Goal: Task Accomplishment & Management: Manage account settings

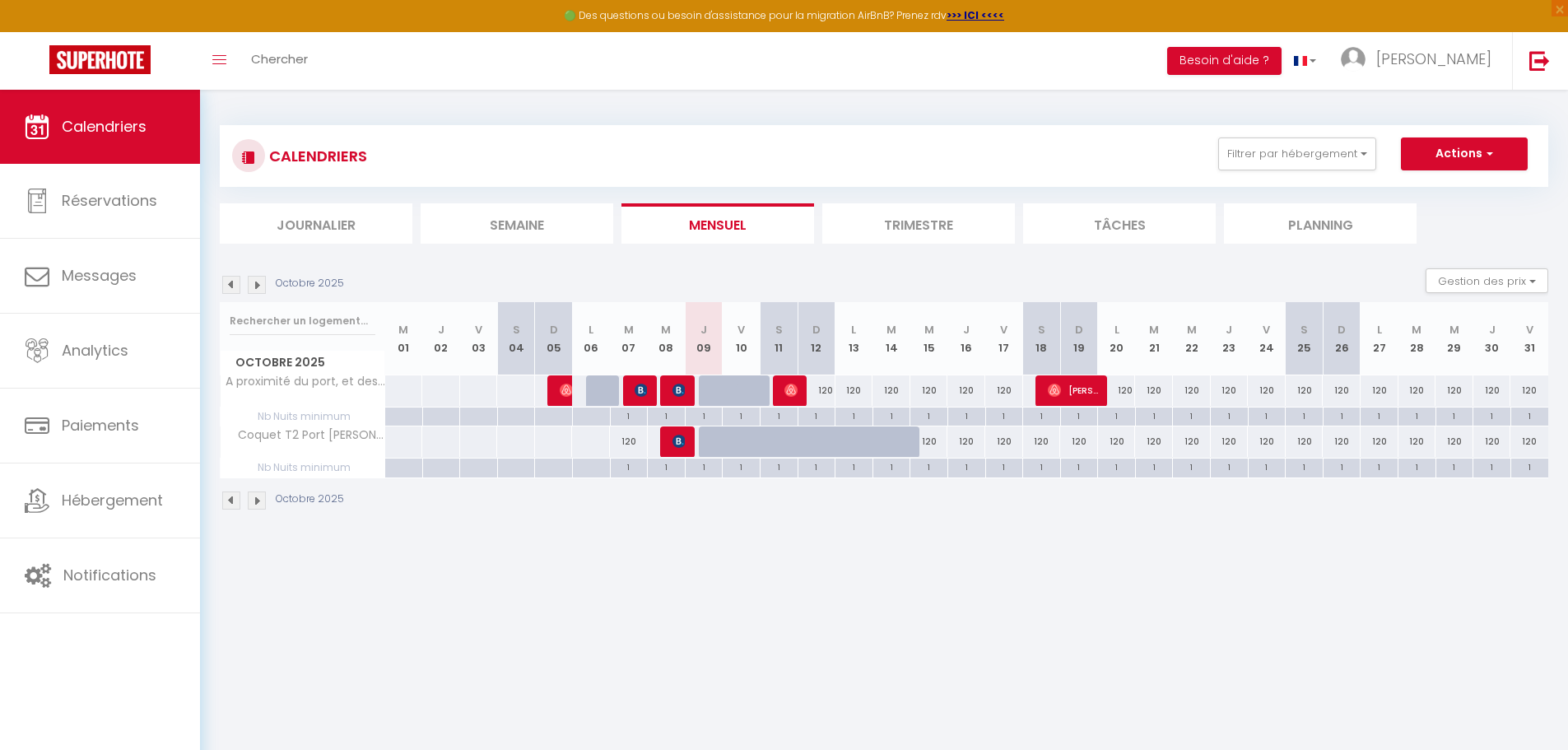
click at [710, 443] on div at bounding box center [717, 442] width 37 height 31
type input "120"
type input "Jeu 09 Octobre 2025"
type input "Ven 10 Octobre 2025"
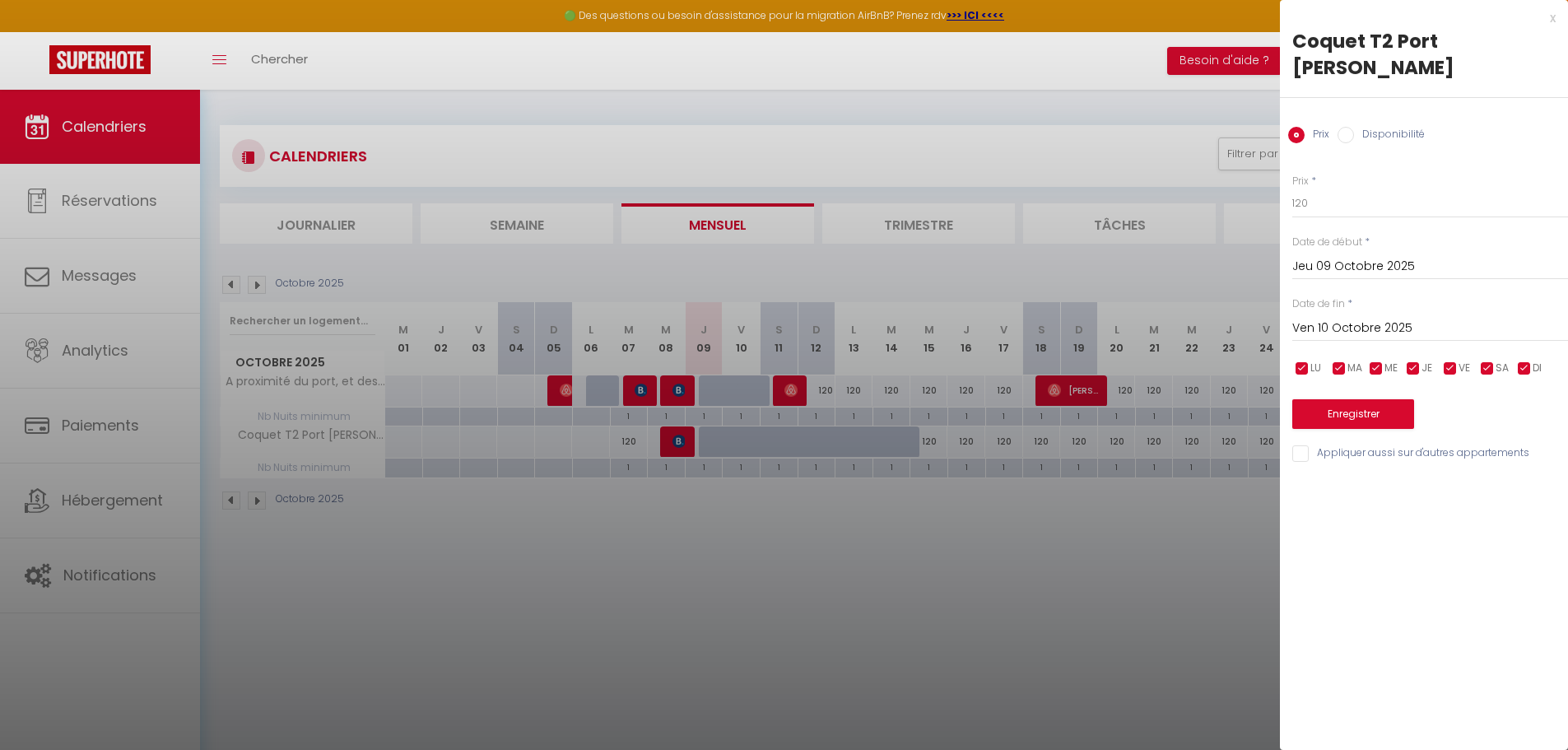
click at [1354, 318] on input "Ven 10 Octobre 2025" at bounding box center [1430, 328] width 276 height 21
click at [1553, 19] on div "x" at bounding box center [1417, 18] width 276 height 20
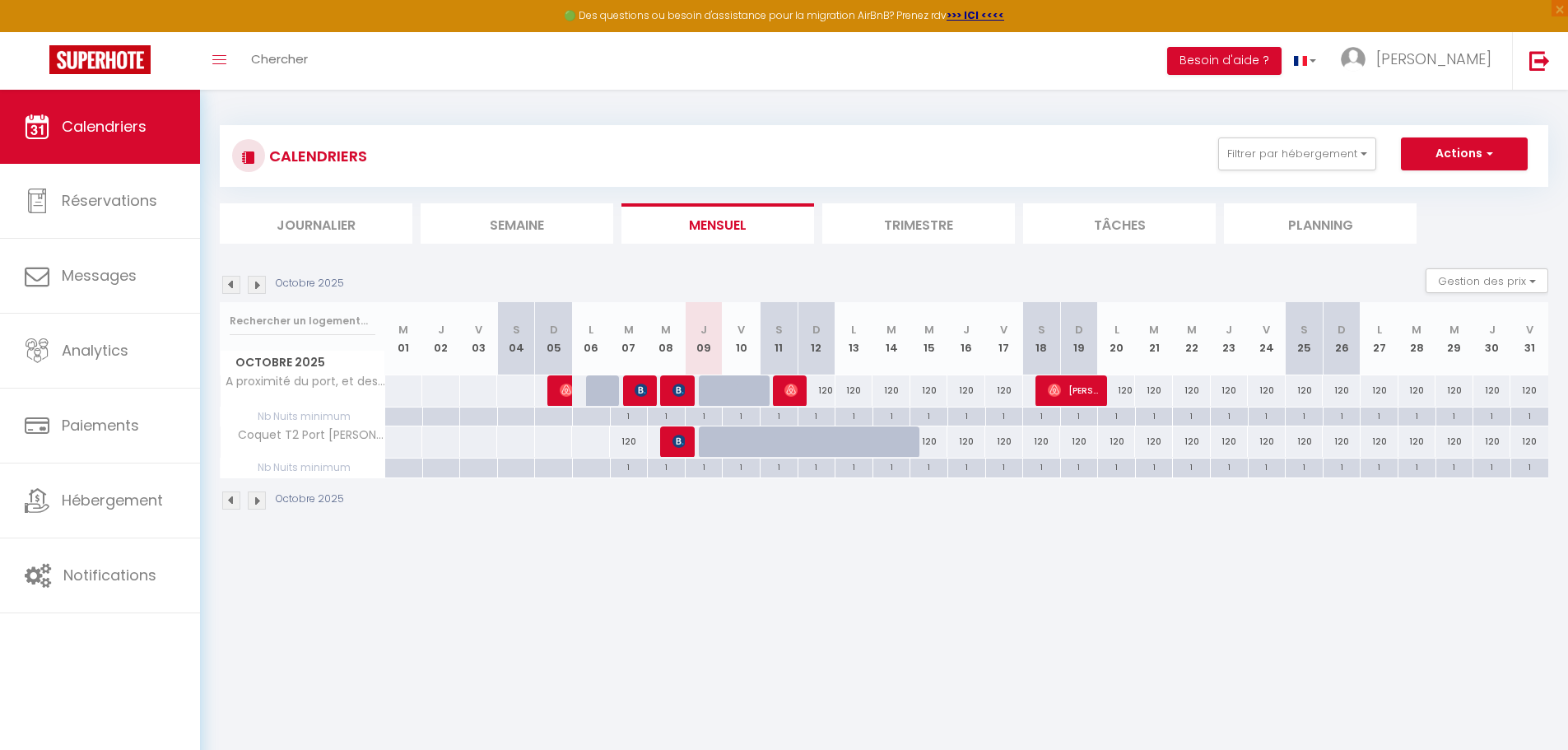
click at [738, 441] on div at bounding box center [755, 451] width 37 height 31
type input "120"
type input "Ven 10 Octobre 2025"
type input "[PERSON_NAME] 11 Octobre 2025"
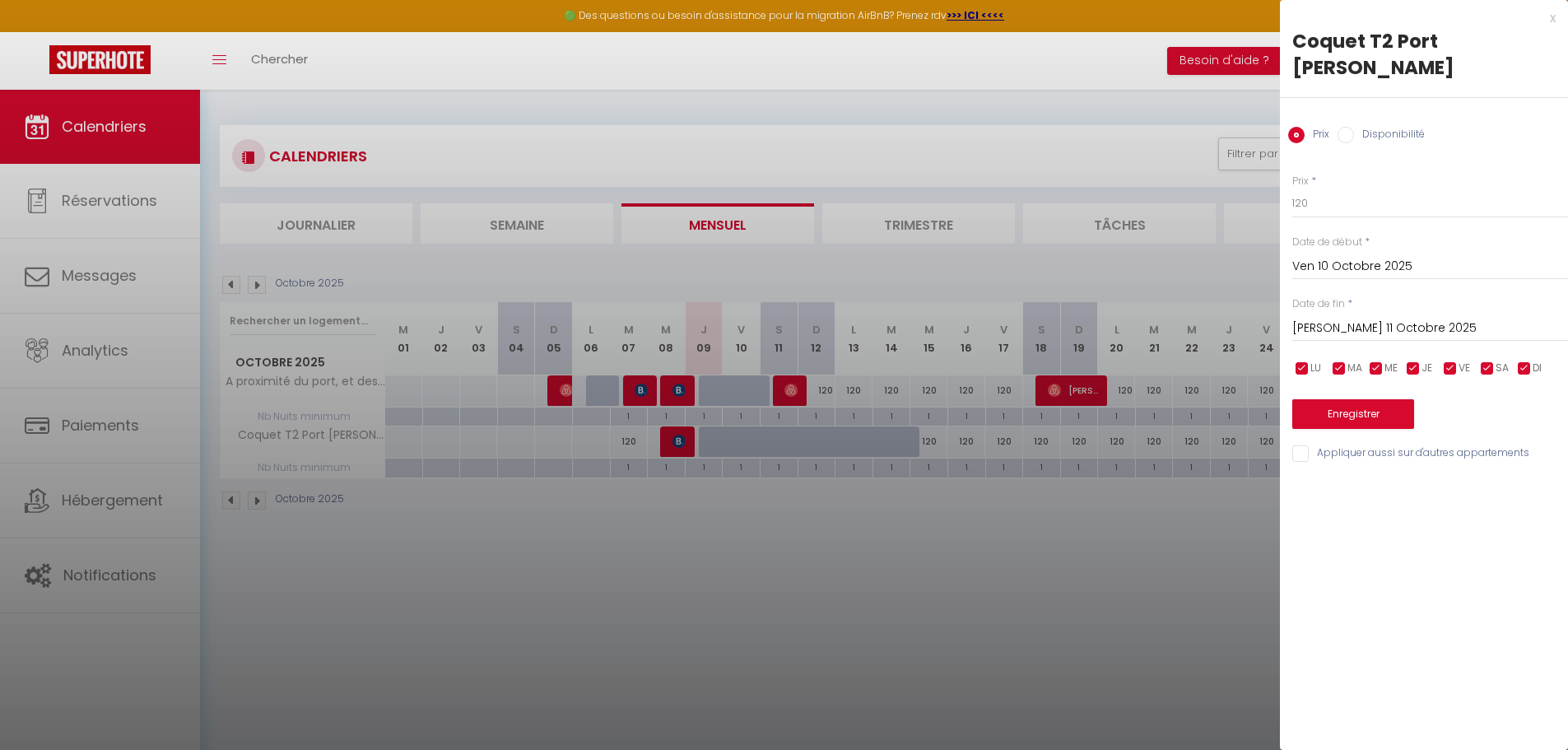
click at [717, 444] on div at bounding box center [784, 375] width 1568 height 750
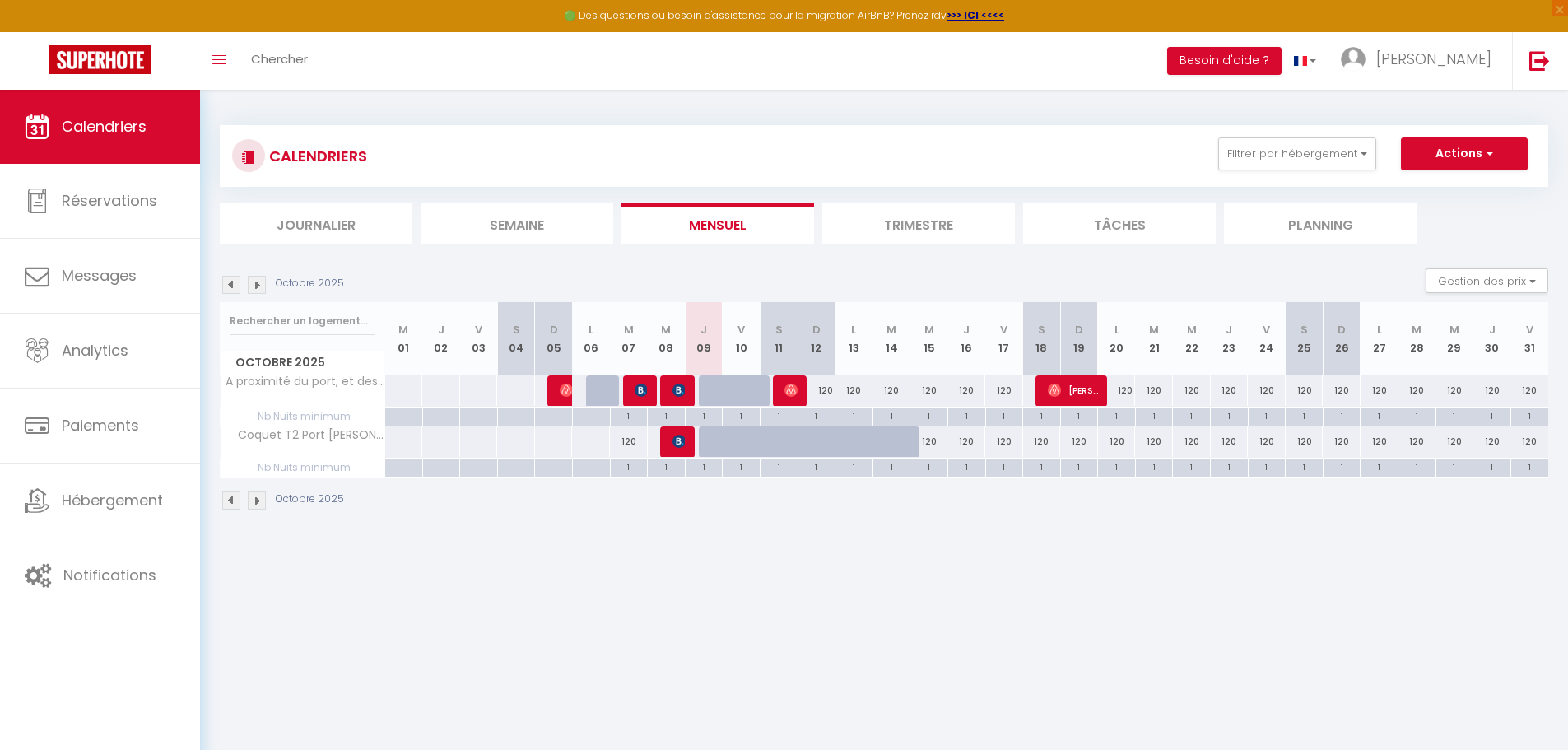
click at [708, 445] on div at bounding box center [717, 442] width 37 height 31
type input "120"
type input "Jeu 09 Octobre 2025"
type input "Ven 10 Octobre 2025"
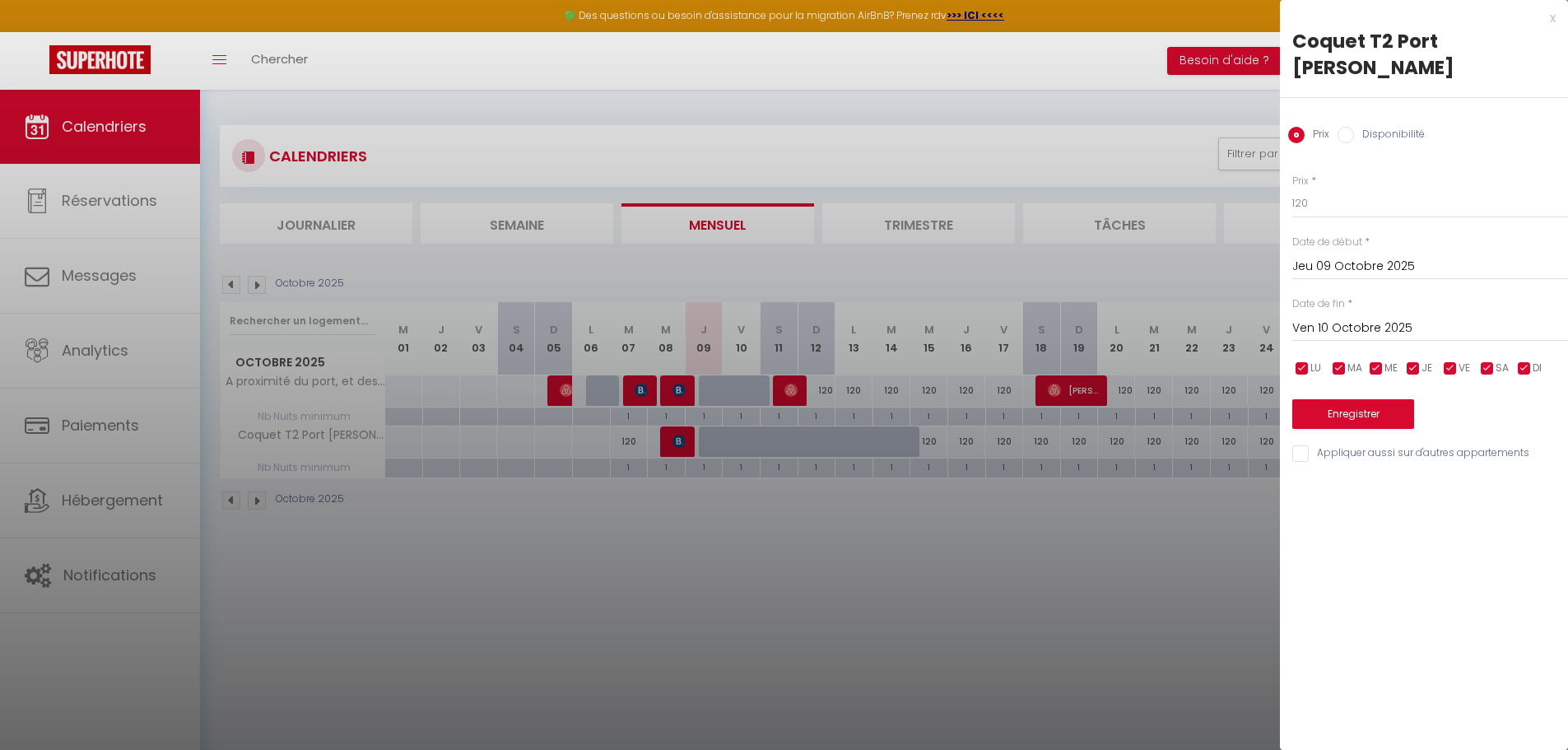
click at [816, 443] on div at bounding box center [784, 375] width 1568 height 750
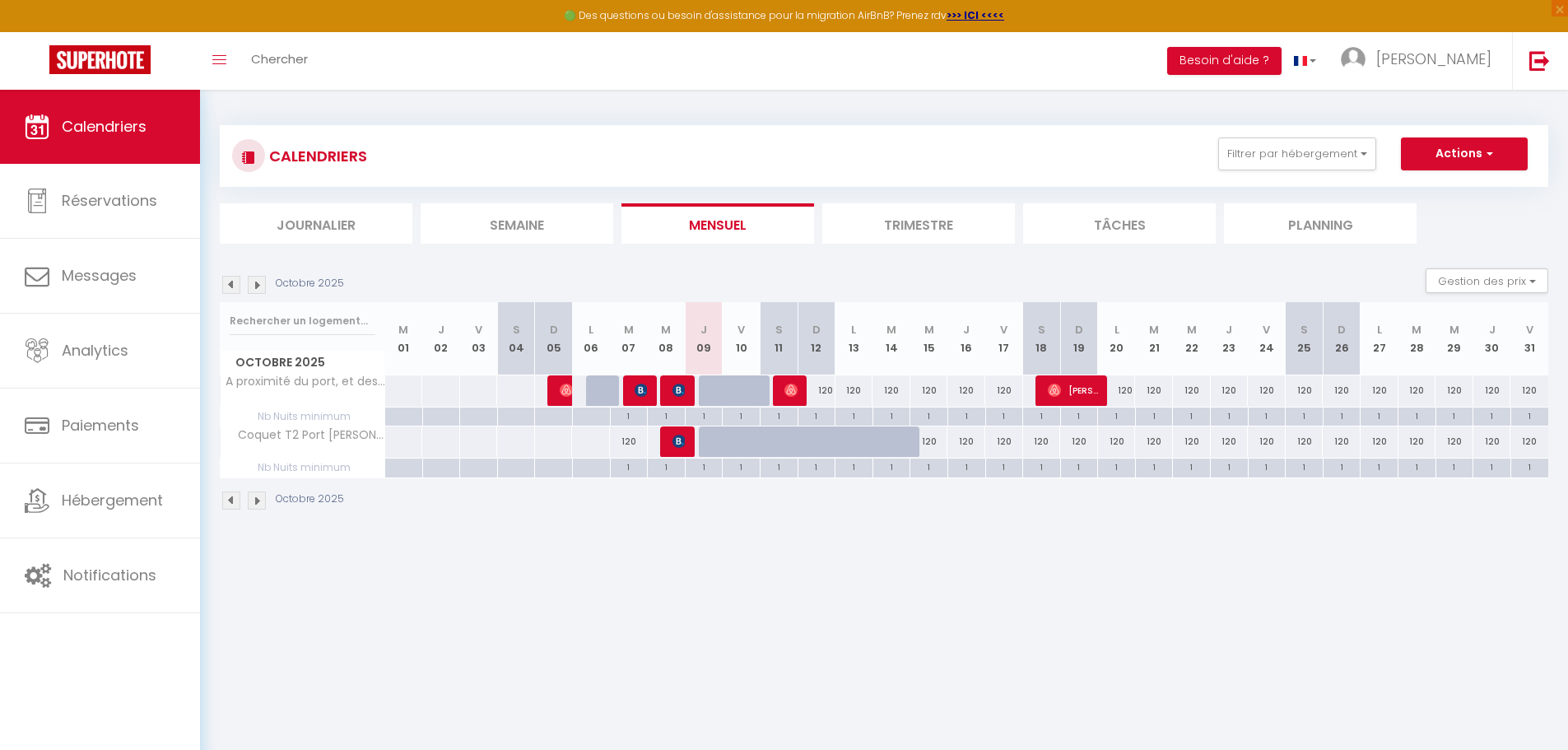
click at [851, 444] on div at bounding box center [867, 451] width 37 height 31
type input "120"
type input "Lun 13 Octobre 2025"
type input "[DATE] Octobre 2025"
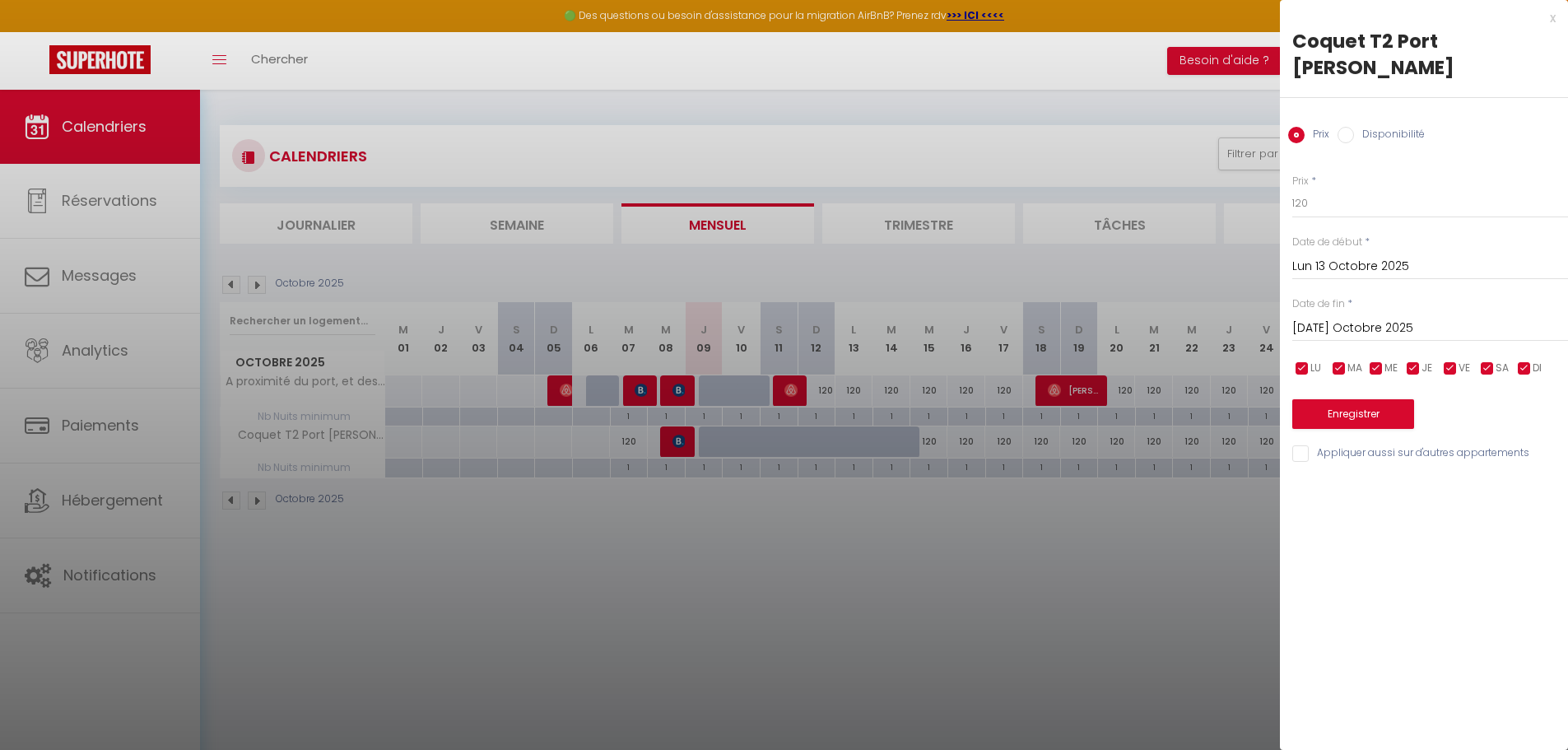
click at [1553, 20] on div "x" at bounding box center [1417, 18] width 276 height 20
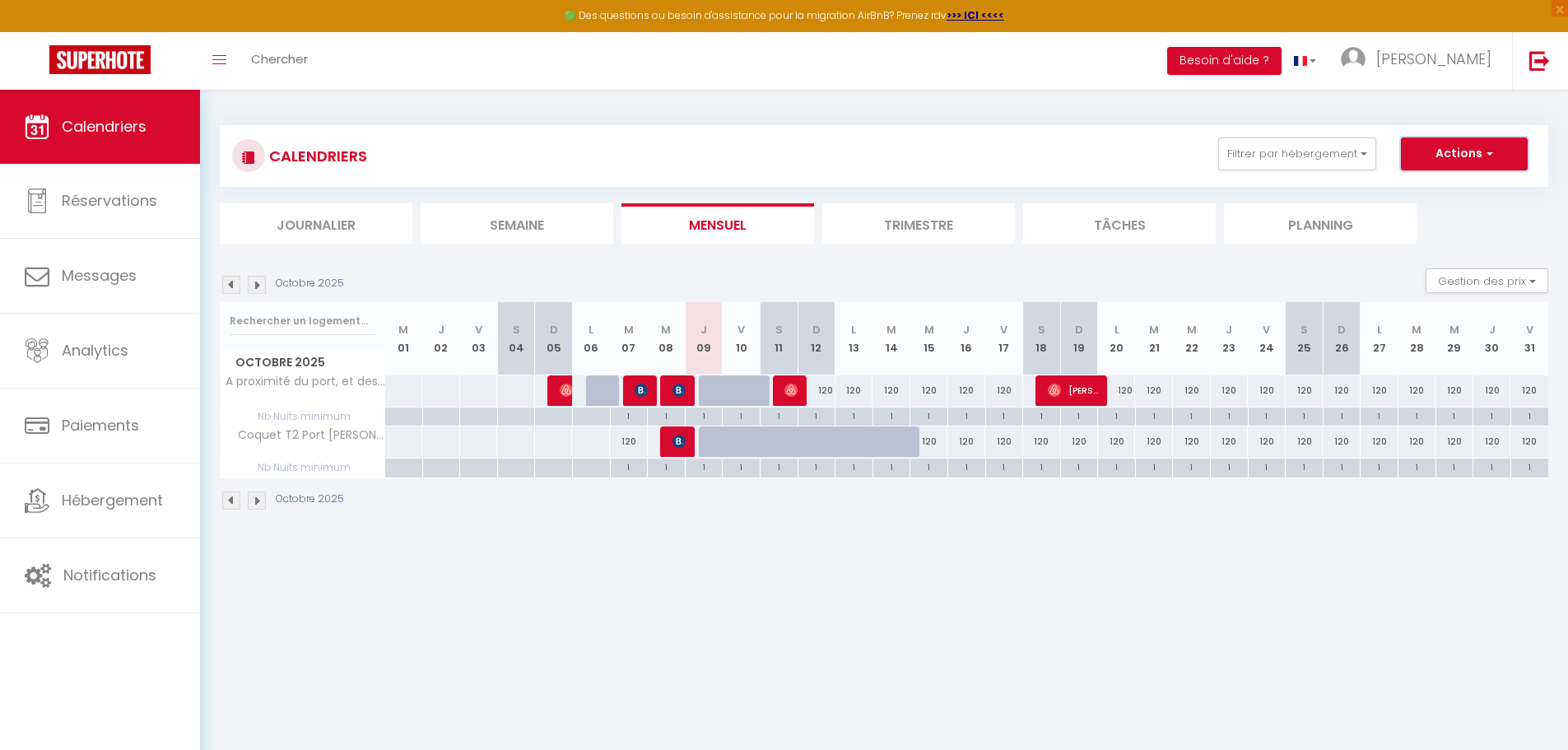
click at [1434, 153] on button "Actions" at bounding box center [1463, 154] width 127 height 33
click at [713, 467] on div "1" at bounding box center [704, 467] width 37 height 15
type input "1"
type input "Jeu 09 Octobre 2025"
type input "Ven 10 Octobre 2025"
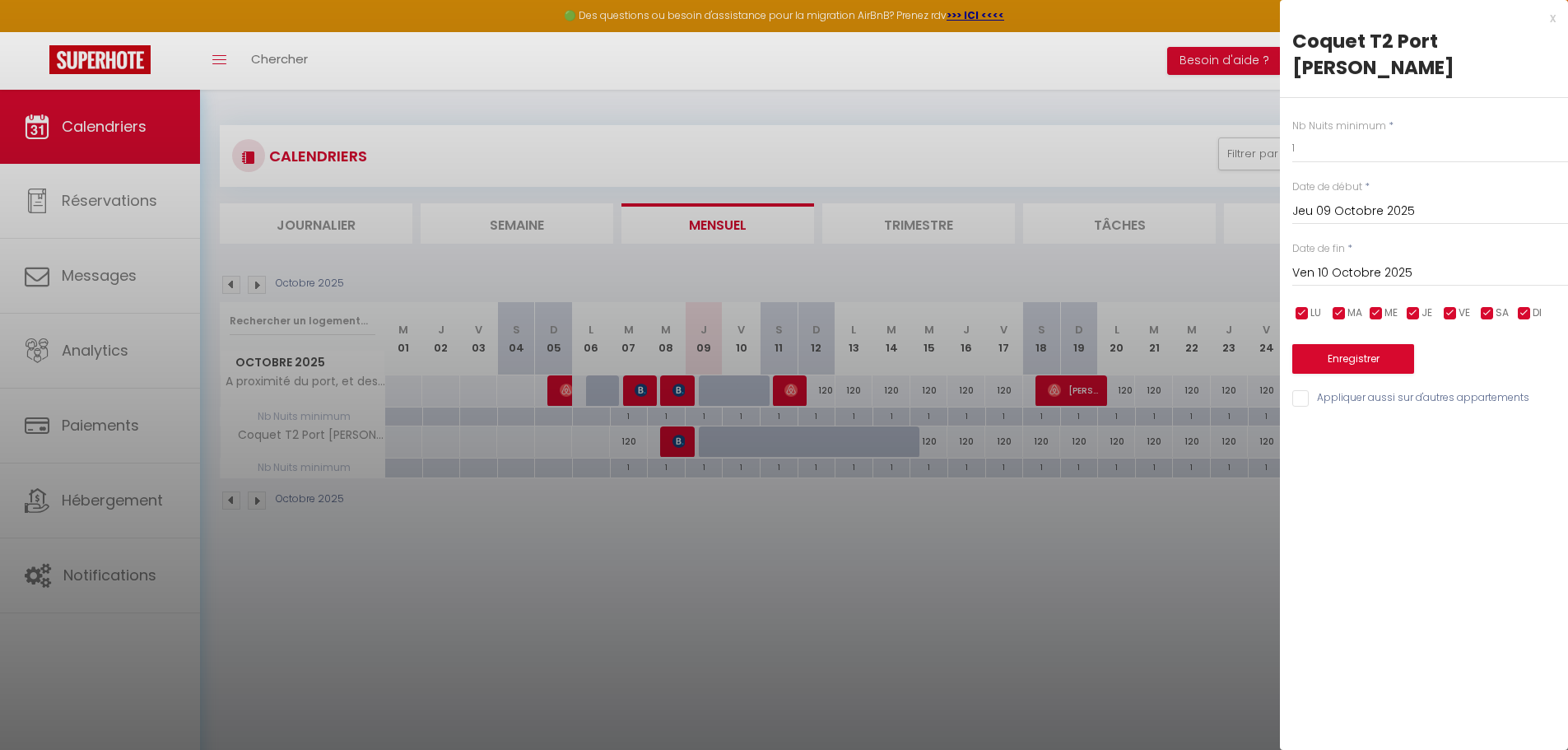
click at [1547, 19] on div "x" at bounding box center [1417, 18] width 276 height 20
type input "undefined aN undefined NaN"
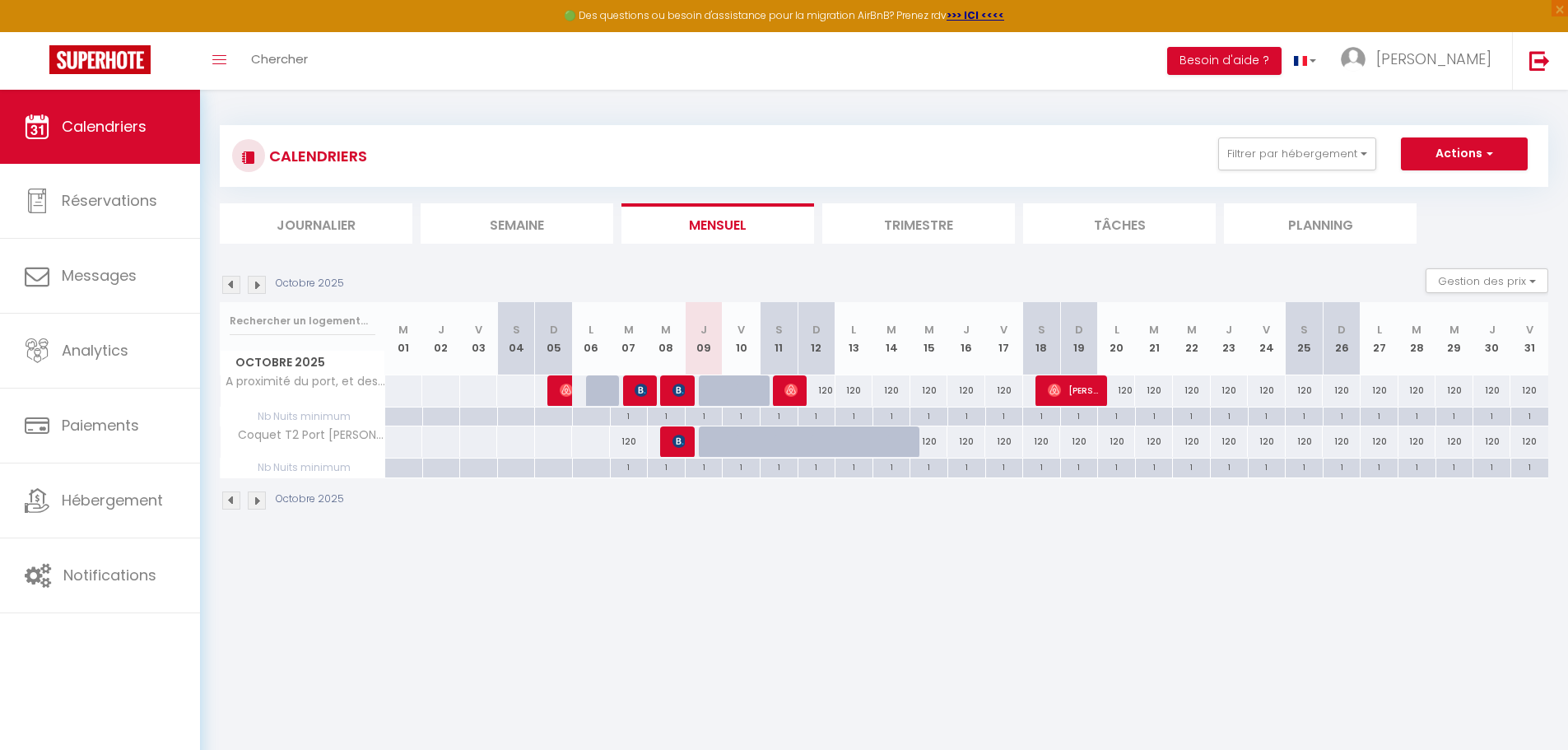
click at [855, 471] on div "1" at bounding box center [854, 467] width 37 height 15
type input "1"
type input "Lun 13 Octobre 2025"
type input "[DATE] Octobre 2025"
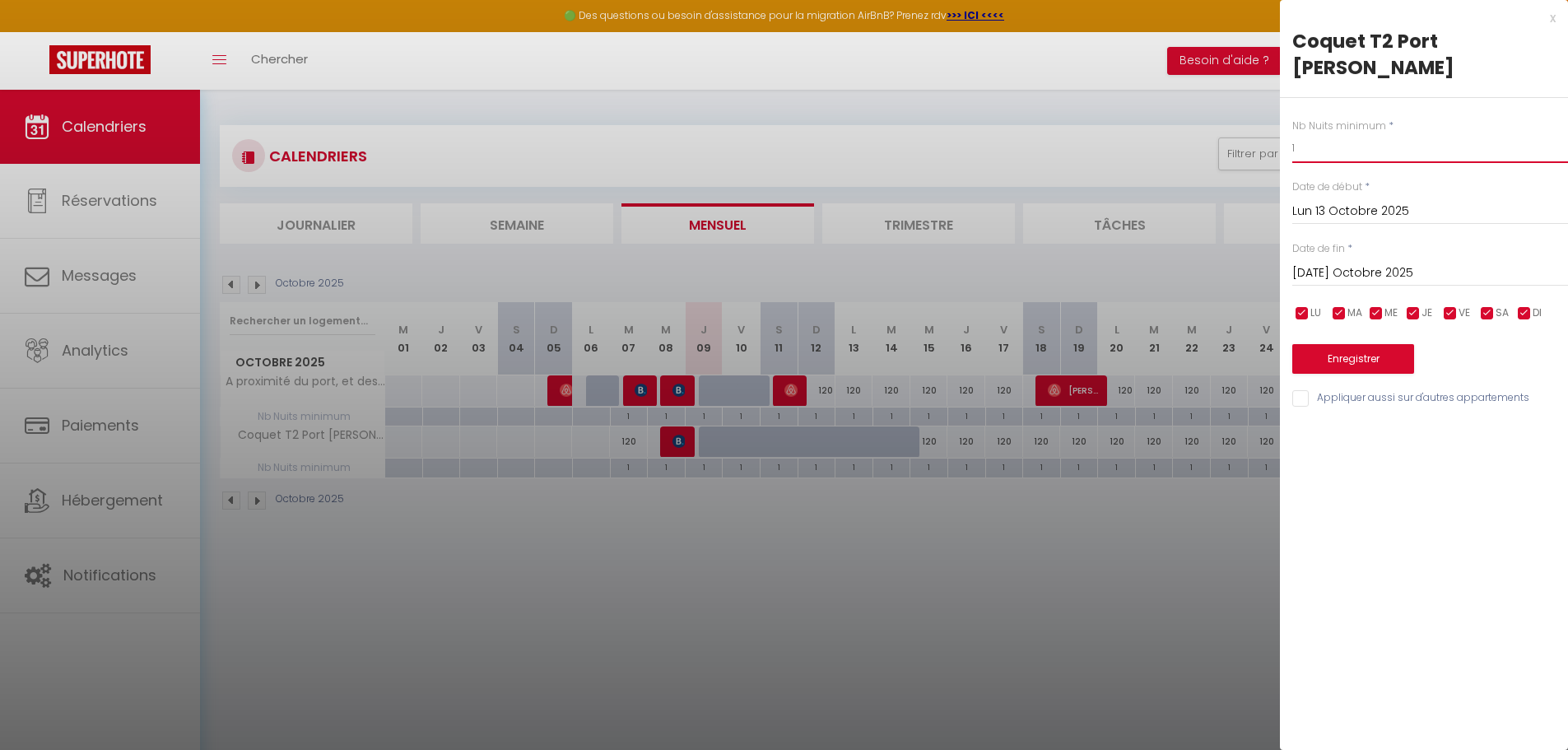
click at [1308, 134] on input "1" at bounding box center [1430, 148] width 276 height 30
drag, startPoint x: 1308, startPoint y: 124, endPoint x: 1270, endPoint y: 125, distance: 38.0
click at [1270, 125] on body "🟢 Des questions ou besoin d'assistance pour la migration AirBnB? Prenez rdv >>>…" at bounding box center [784, 464] width 1568 height 750
click at [1552, 18] on div "x" at bounding box center [1417, 18] width 276 height 20
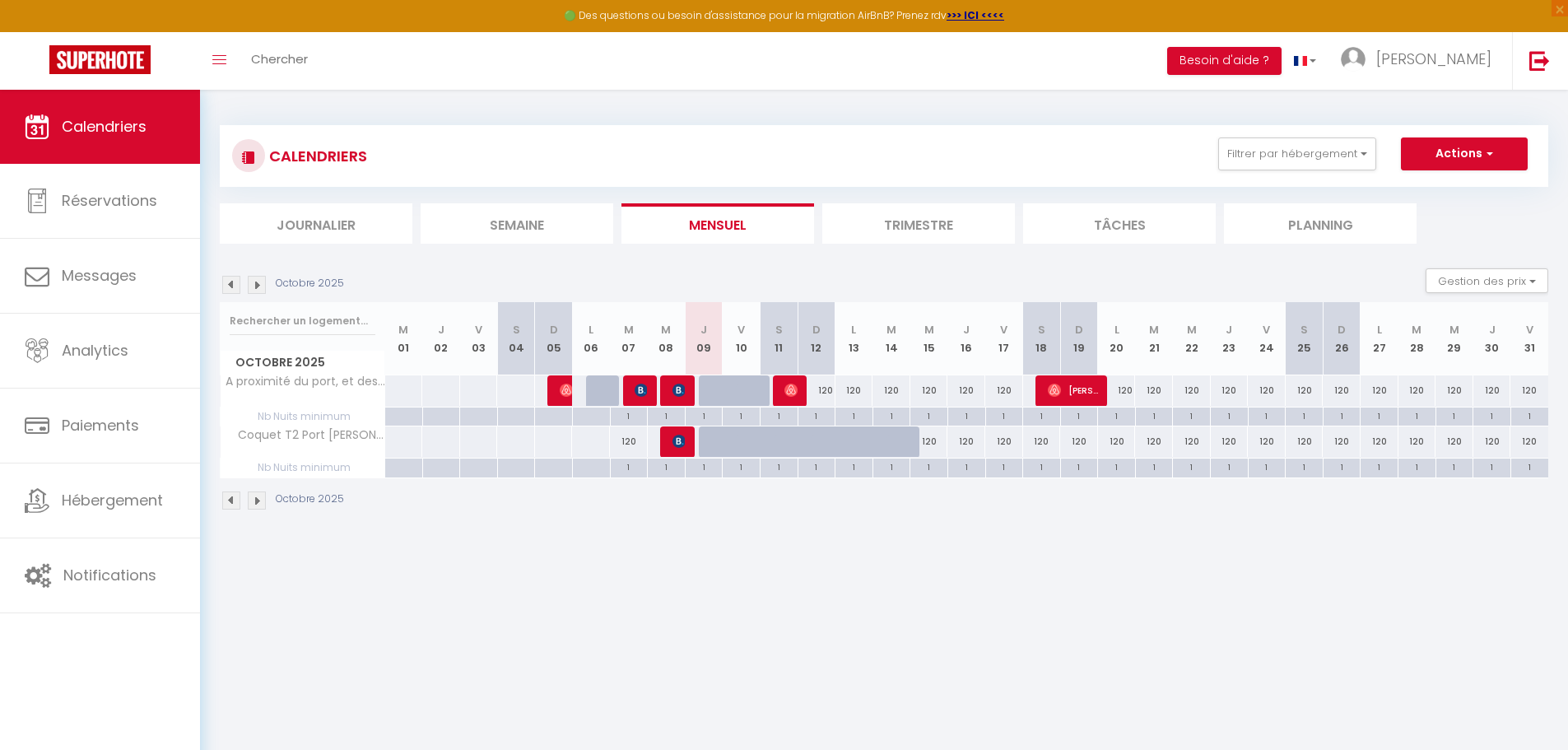
click at [908, 442] on div at bounding box center [905, 451] width 37 height 31
type input "120"
type input "[DATE] Octobre 2025"
type input "Mer 15 Octobre 2025"
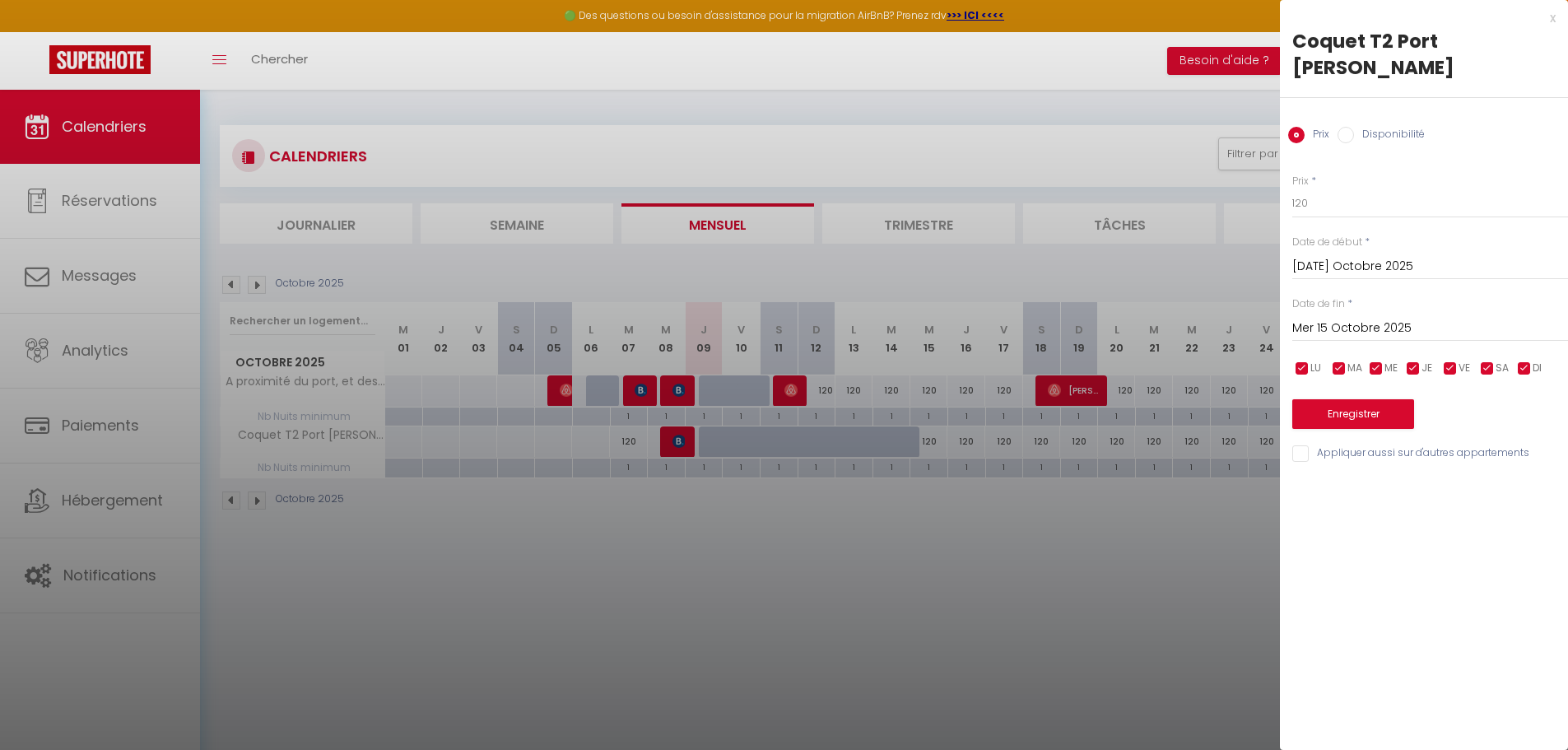
click at [1348, 127] on input "Disponibilité" at bounding box center [1345, 135] width 16 height 16
radio input "true"
radio input "false"
click at [1342, 401] on button "Enregistrer" at bounding box center [1353, 415] width 122 height 30
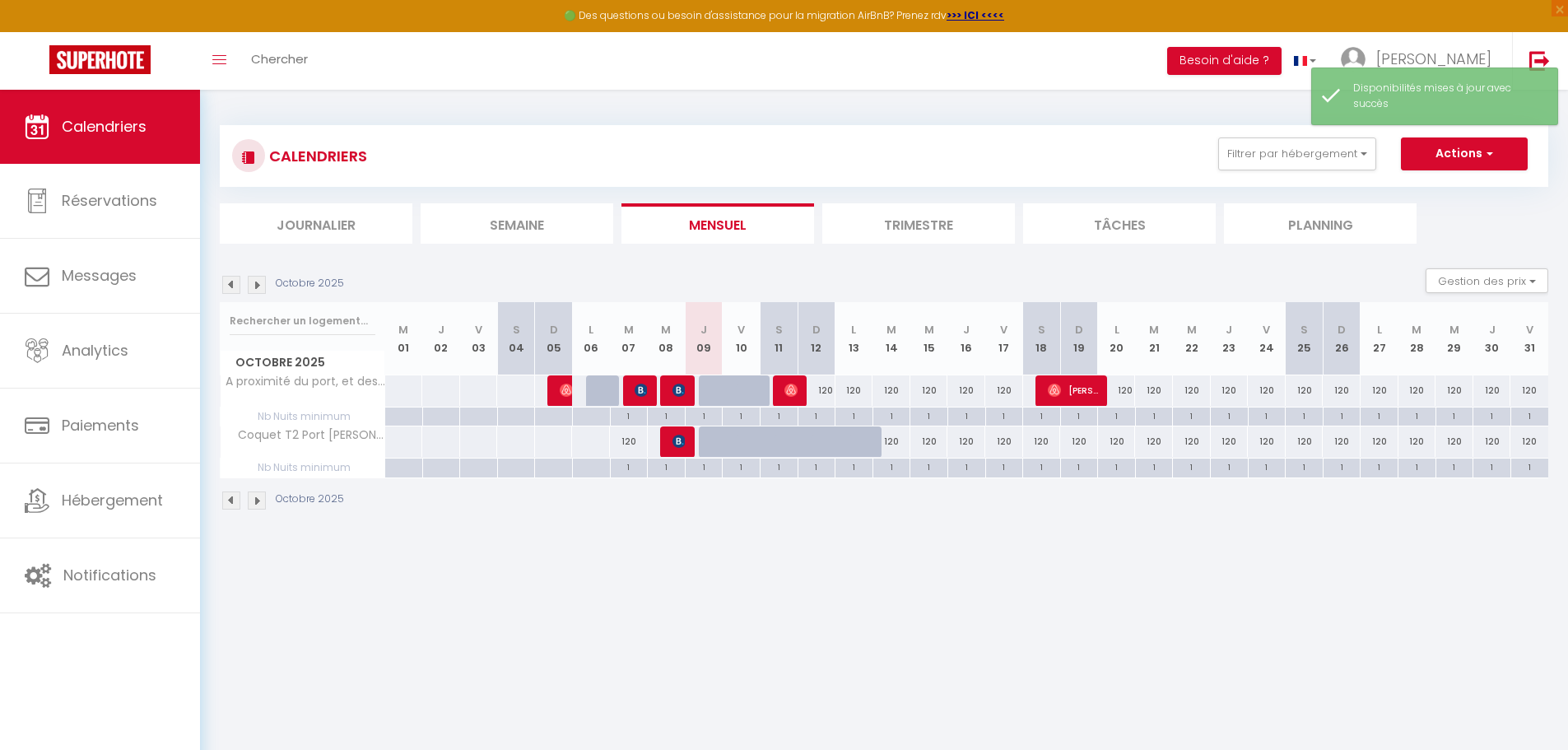
click at [858, 442] on div at bounding box center [867, 451] width 37 height 31
select select "1"
type input "Lun 13 Octobre 2025"
type input "[DATE] Octobre 2025"
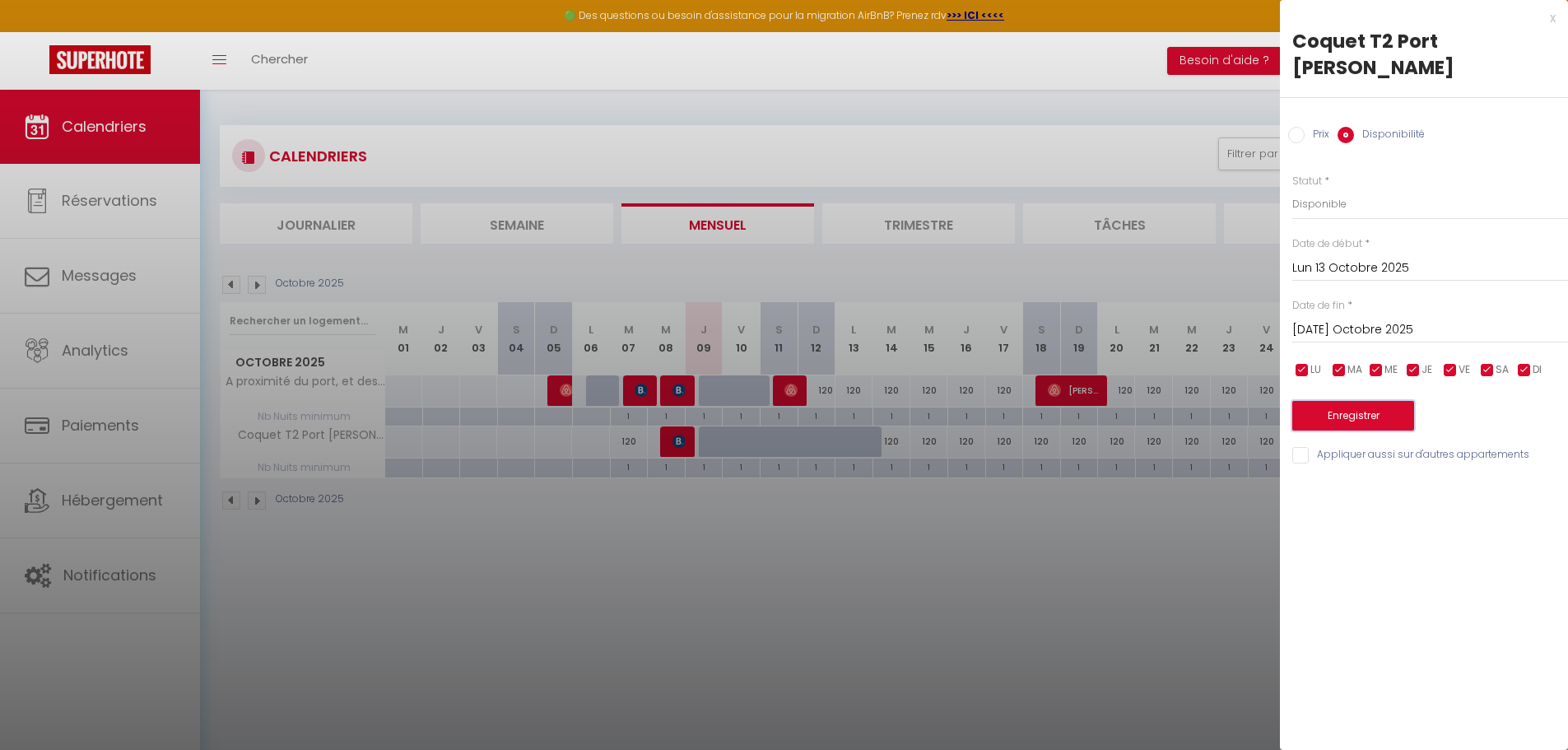
click at [1366, 401] on button "Enregistrer" at bounding box center [1353, 415] width 122 height 30
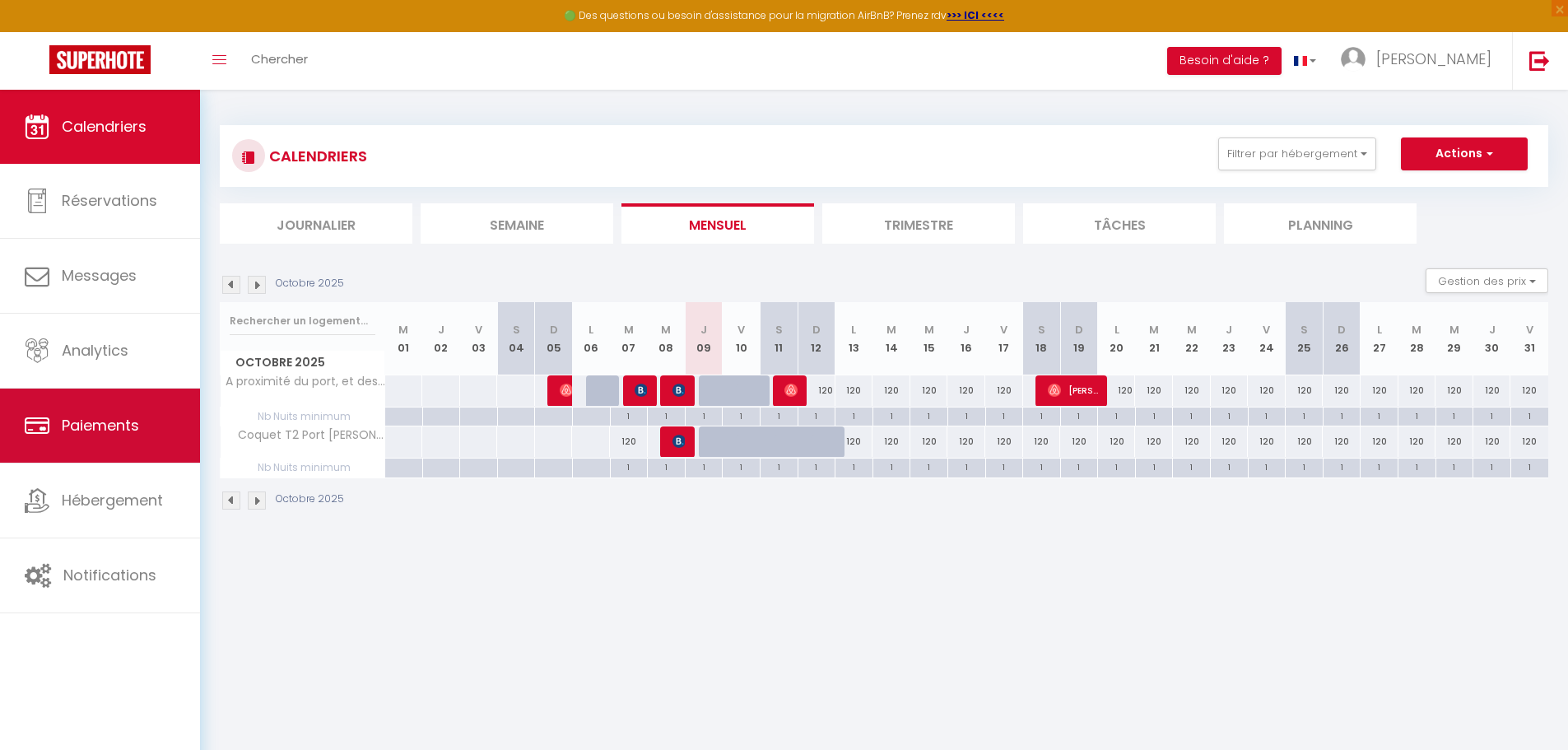
click at [128, 438] on link "Paiements" at bounding box center [100, 426] width 200 height 74
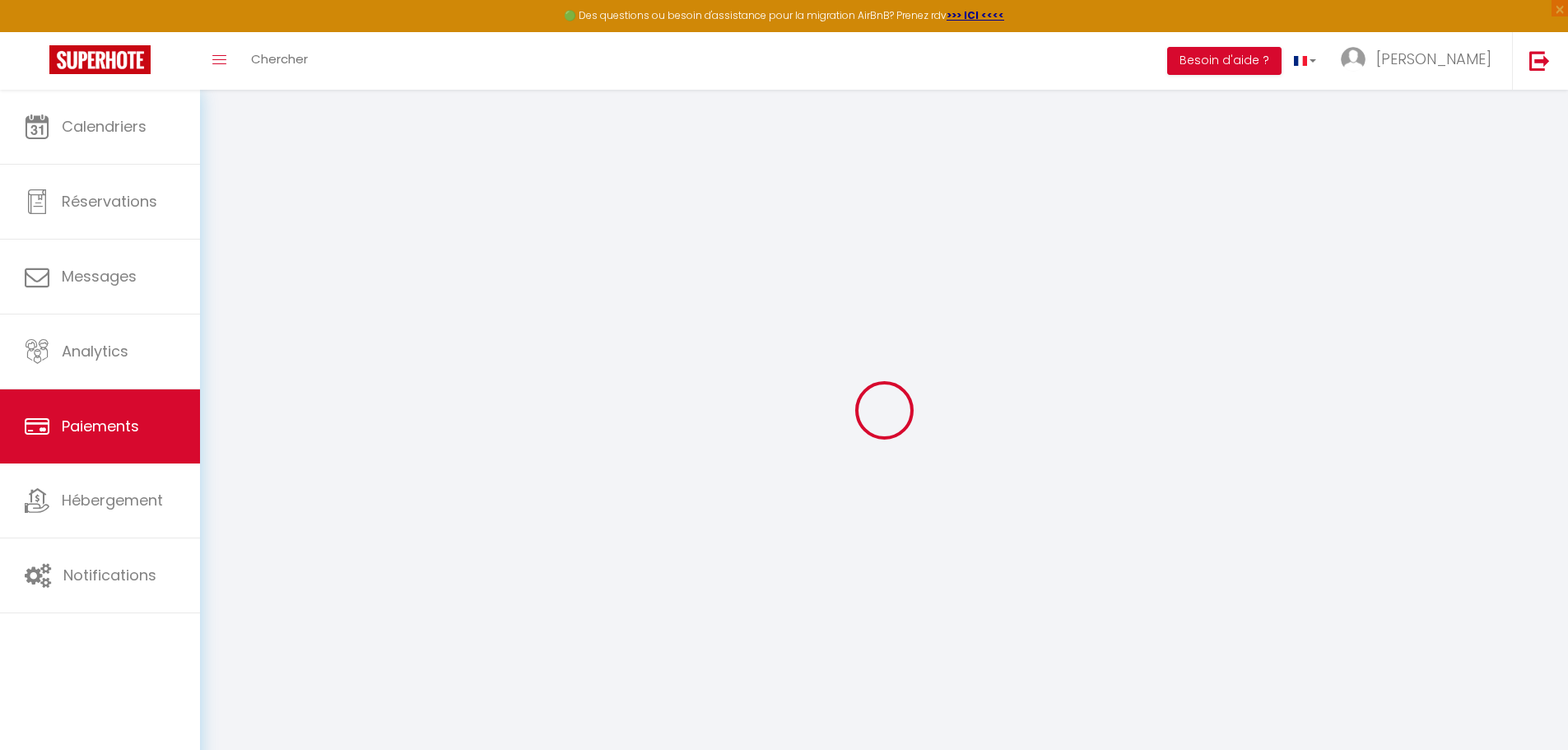
select select "2"
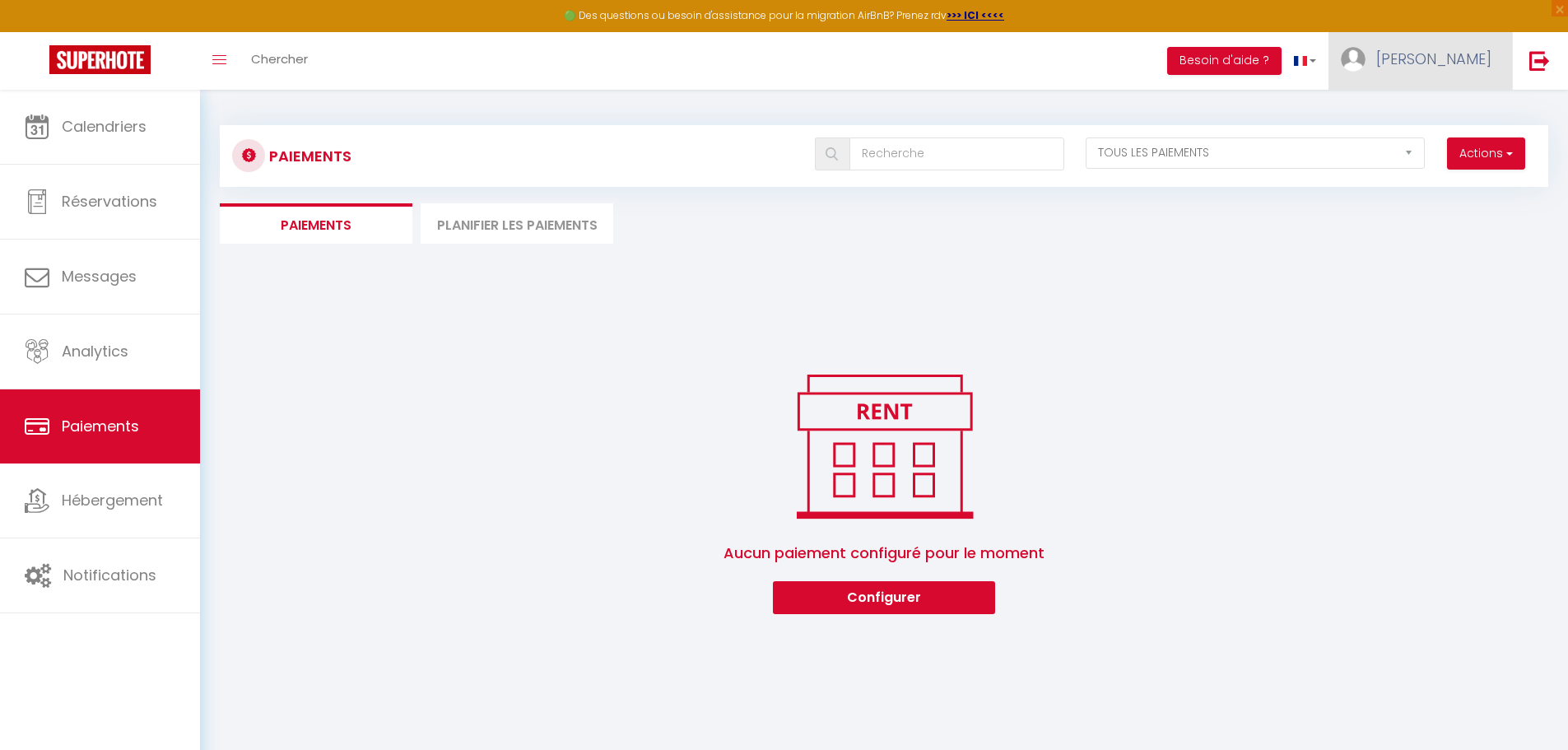
click at [1366, 57] on img at bounding box center [1353, 59] width 25 height 25
click at [1307, 62] on span at bounding box center [1300, 61] width 13 height 10
click at [1366, 63] on img at bounding box center [1353, 59] width 25 height 25
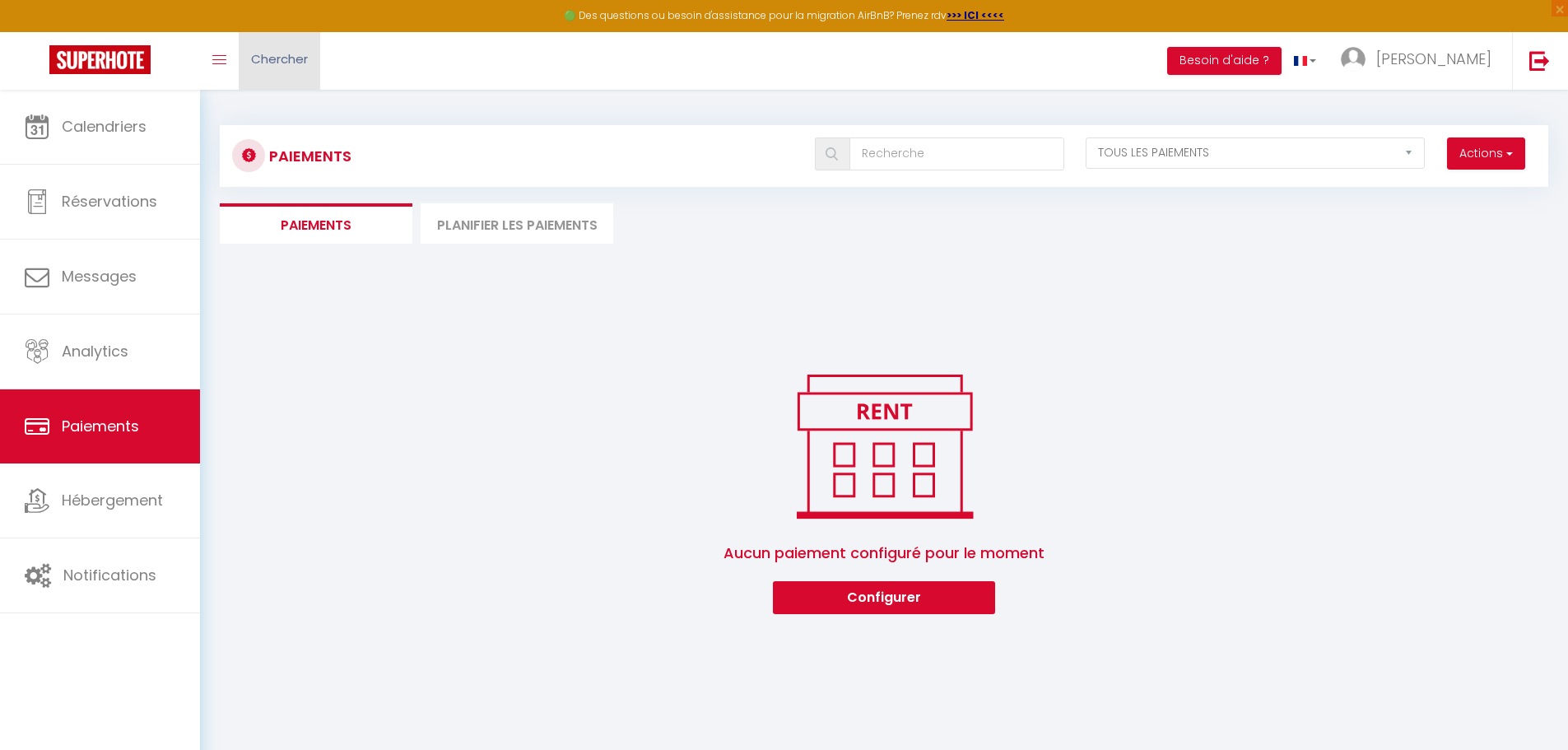
click at [247, 68] on link "Chercher" at bounding box center [280, 61] width 82 height 58
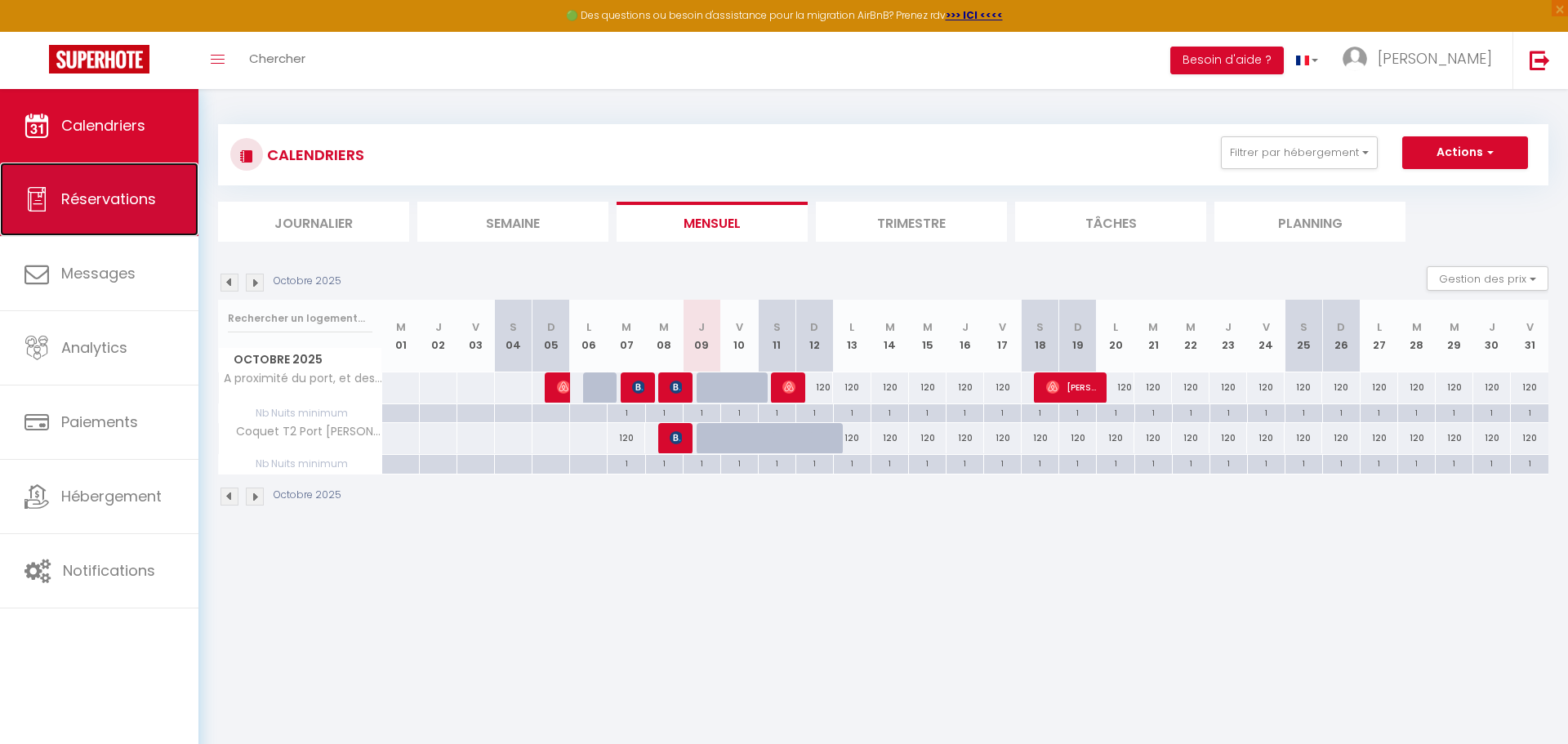
click at [144, 196] on span "Réservations" at bounding box center [109, 198] width 95 height 20
select select "not_cancelled"
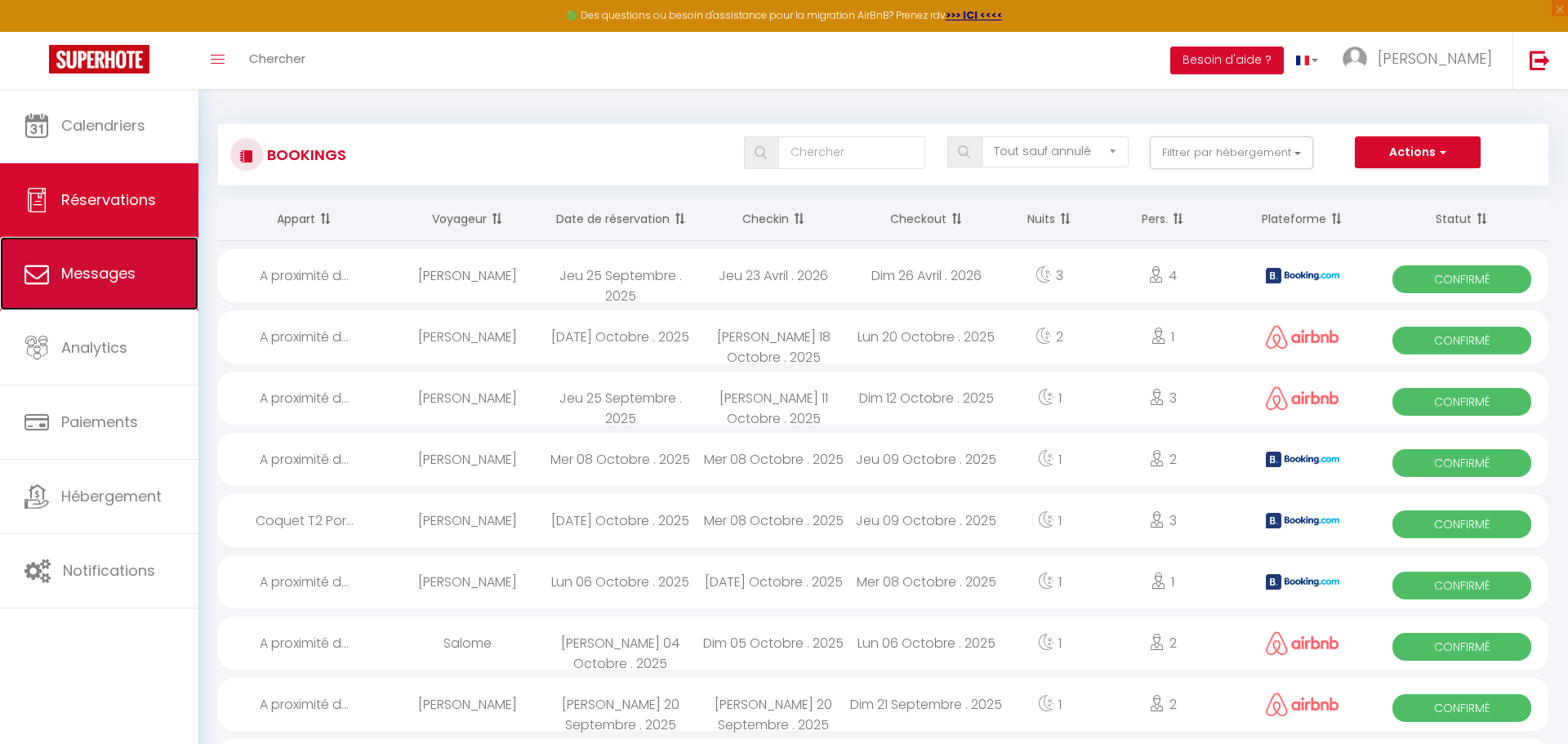
click at [111, 292] on link "Messages" at bounding box center [99, 274] width 198 height 73
select select "message"
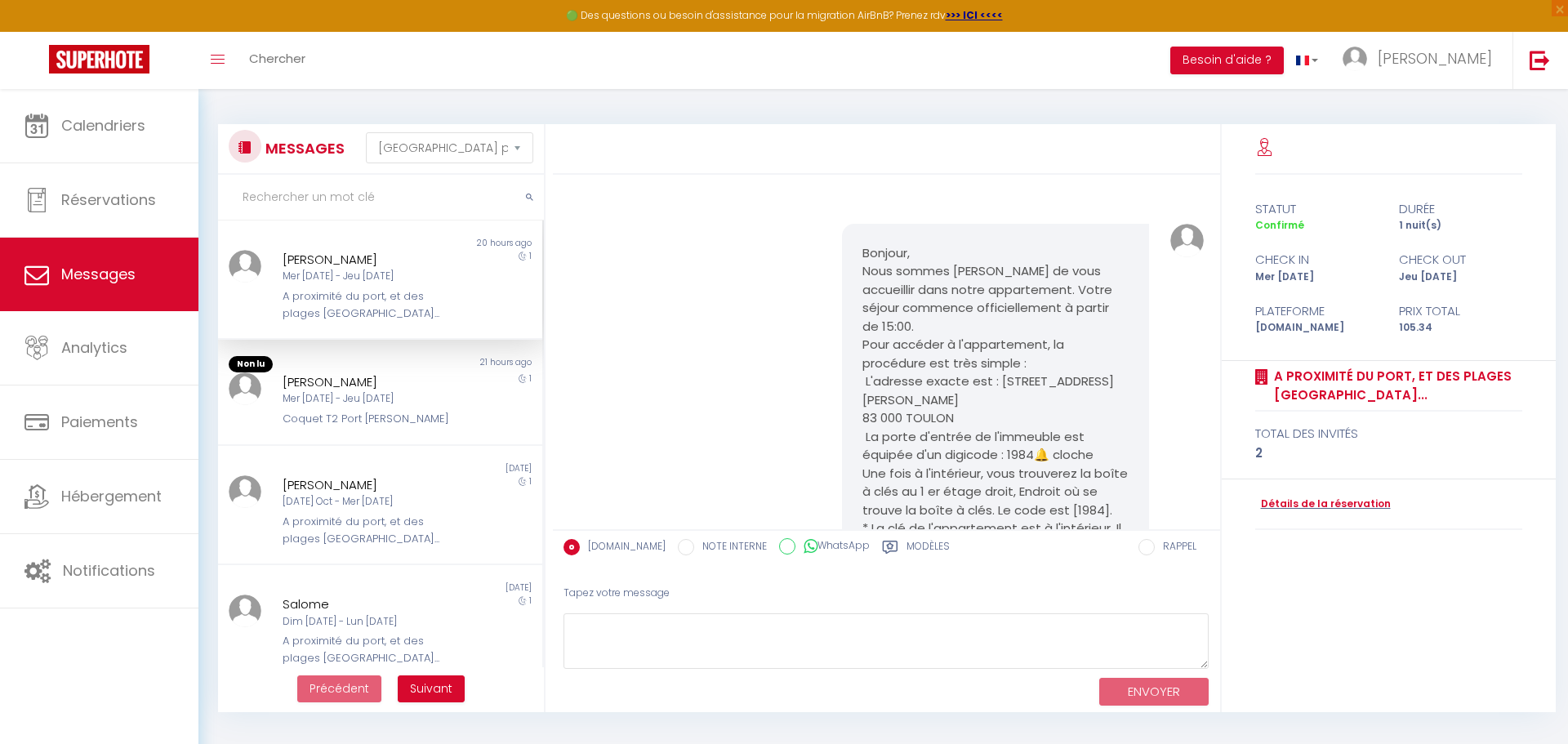
scroll to position [926, 0]
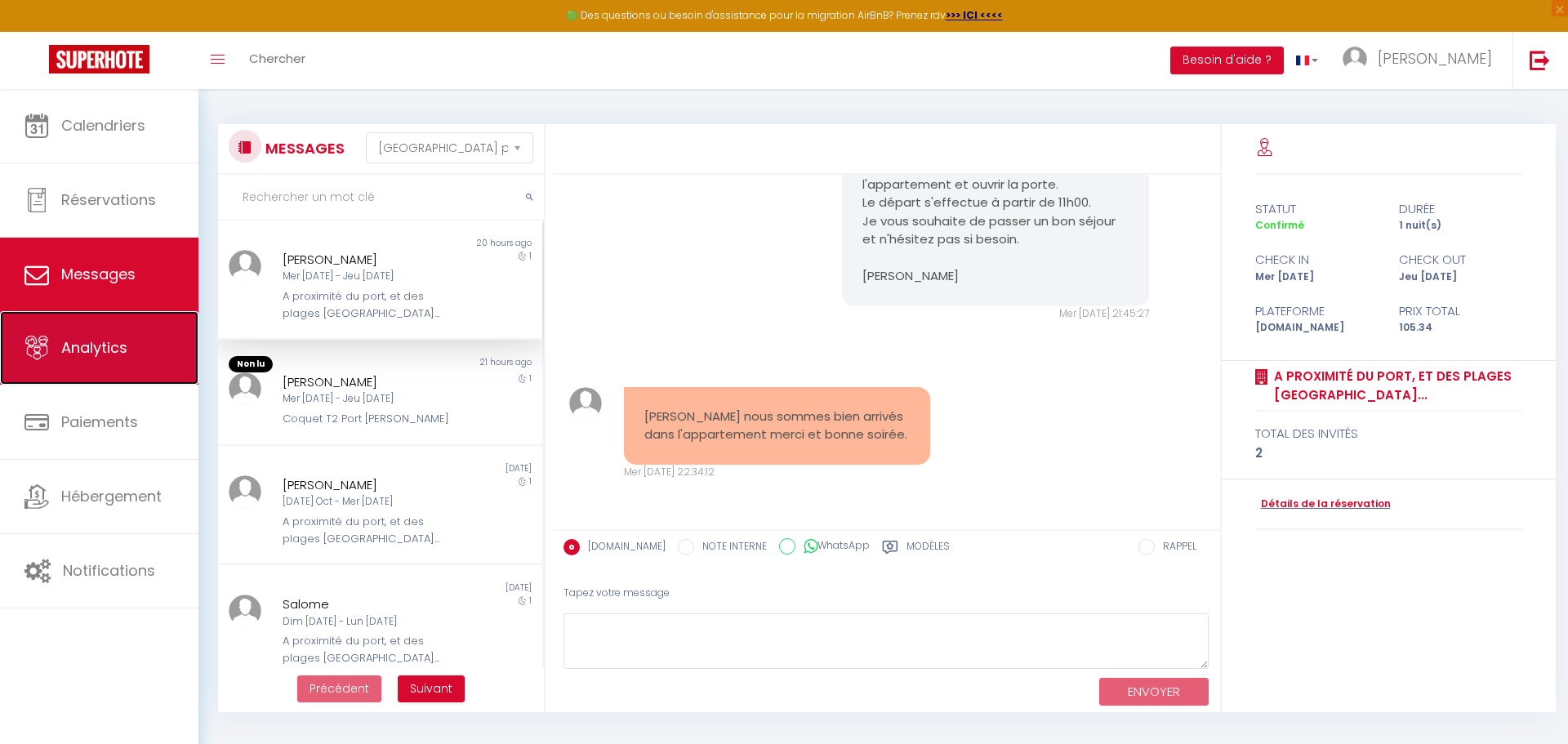
click at [120, 360] on link "Analytics" at bounding box center [99, 348] width 198 height 73
select select "2025"
select select "10"
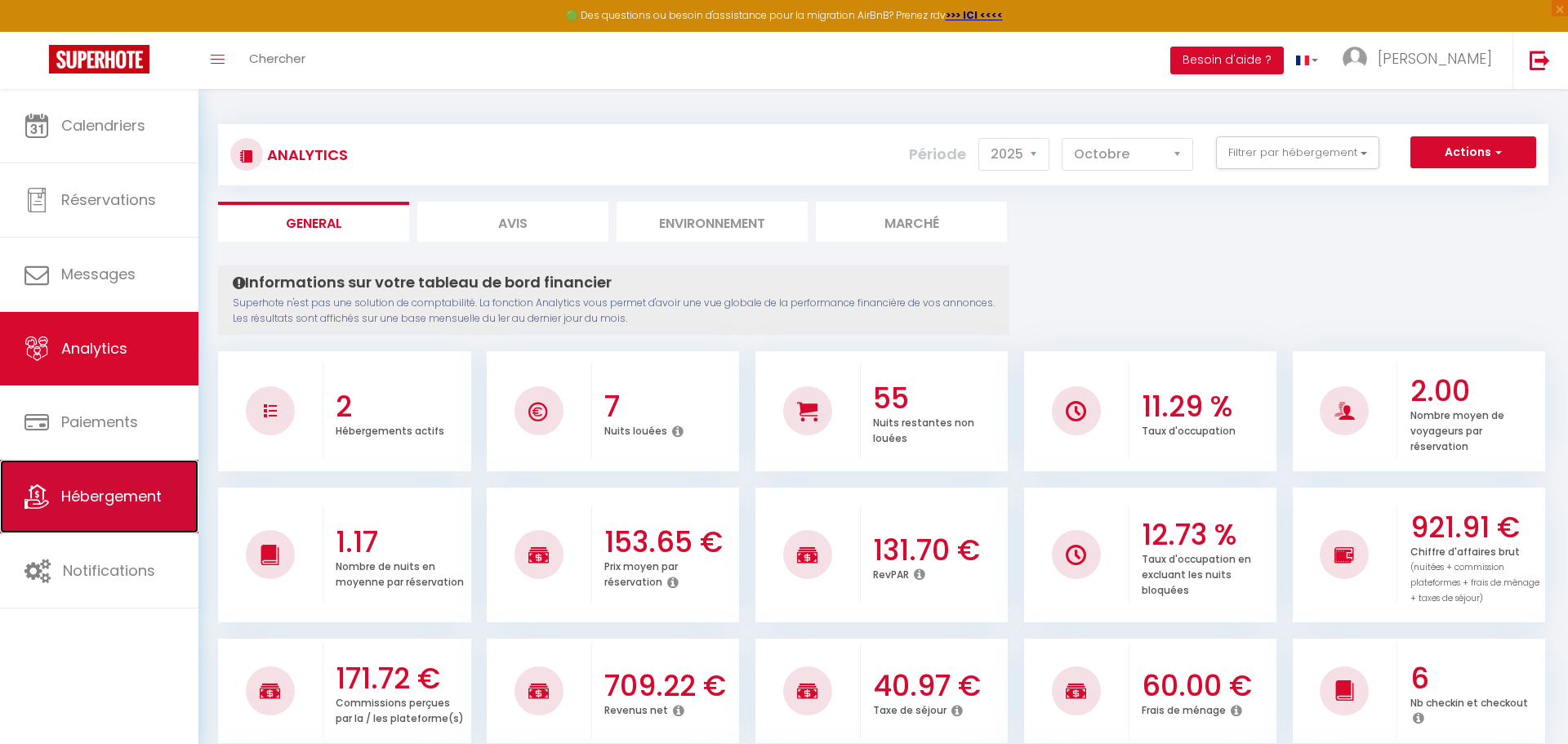
click at [77, 501] on span "Hébergement" at bounding box center [111, 497] width 100 height 20
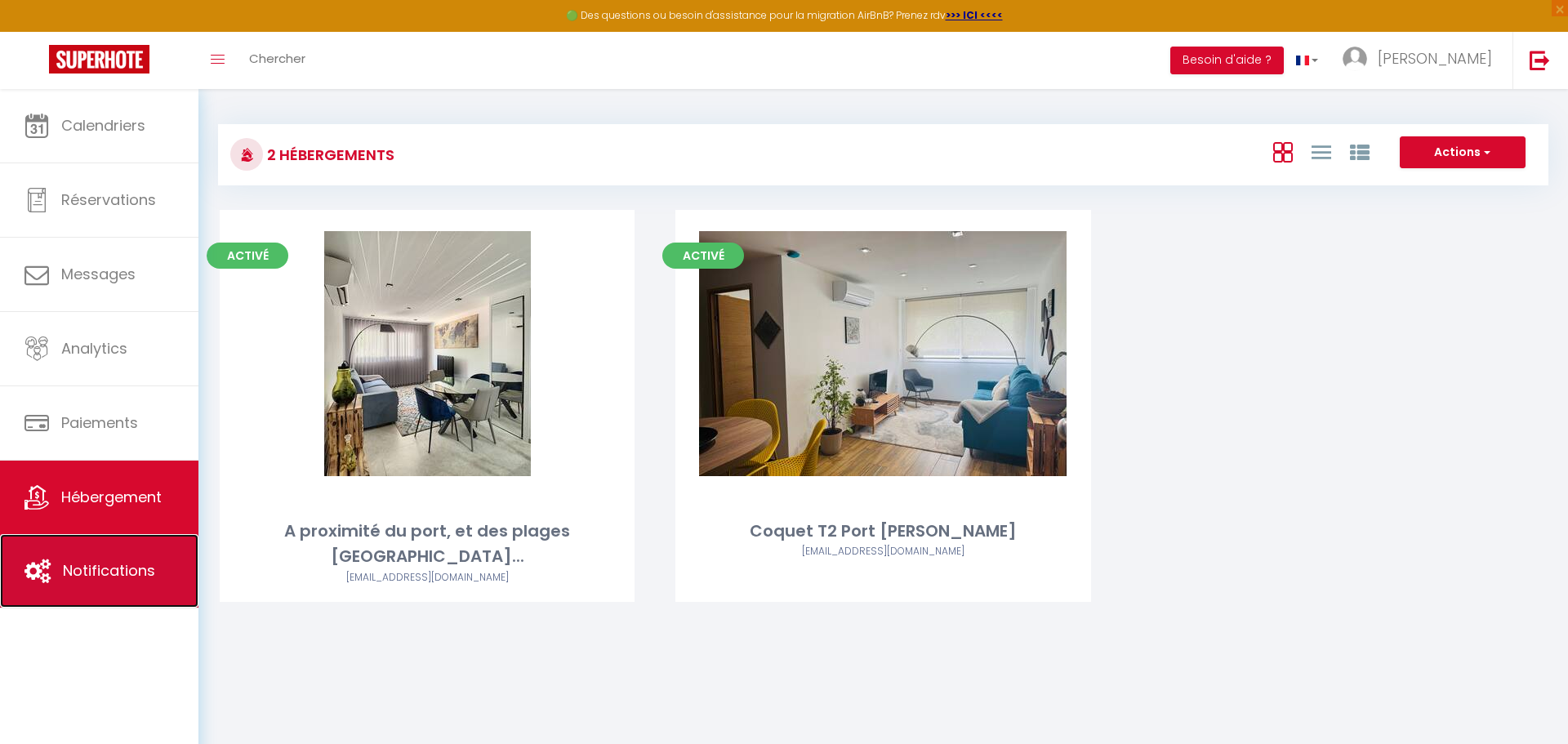
click at [101, 562] on span "Notifications" at bounding box center [108, 571] width 92 height 20
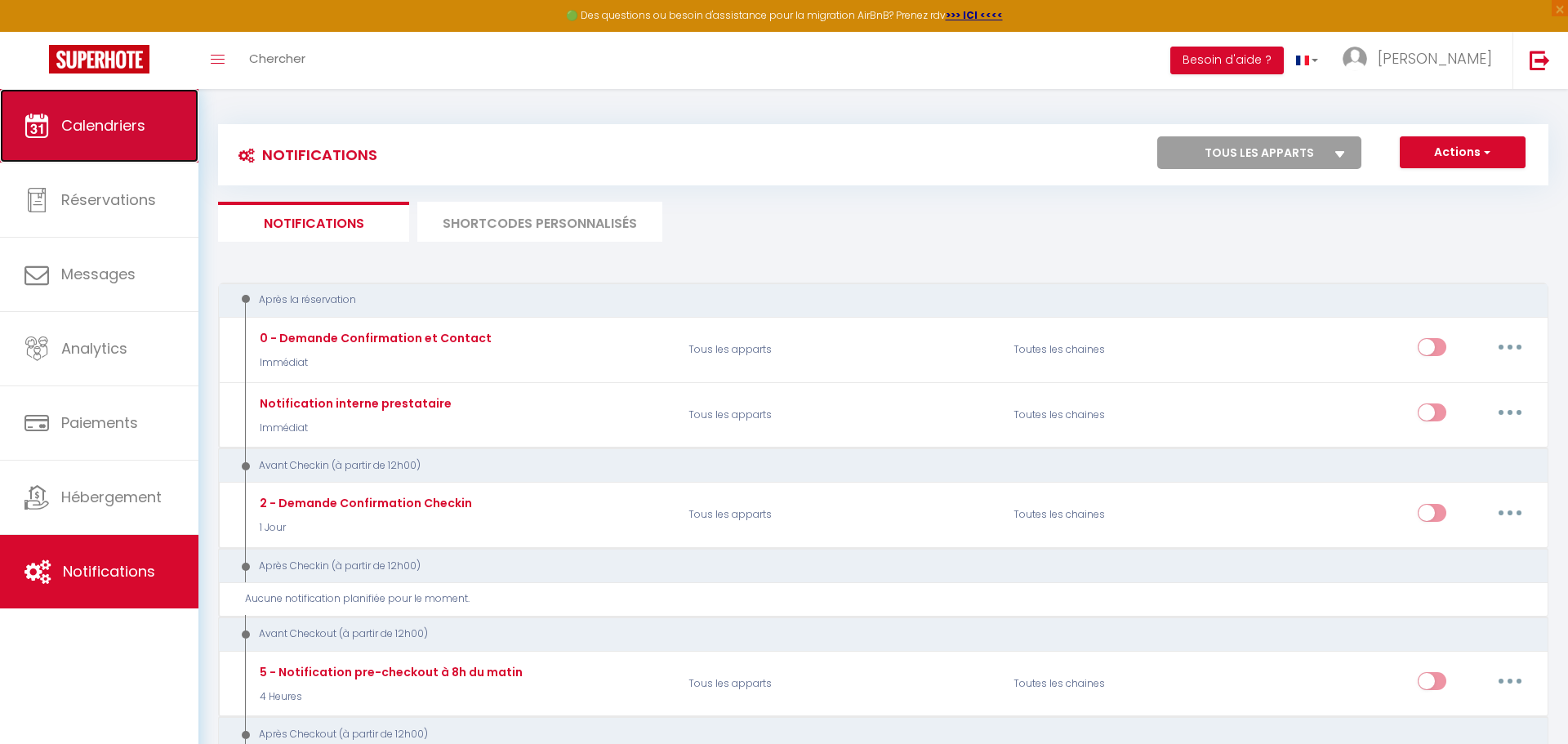
click at [133, 133] on span "Calendriers" at bounding box center [104, 125] width 84 height 20
